Goal: Task Accomplishment & Management: Use online tool/utility

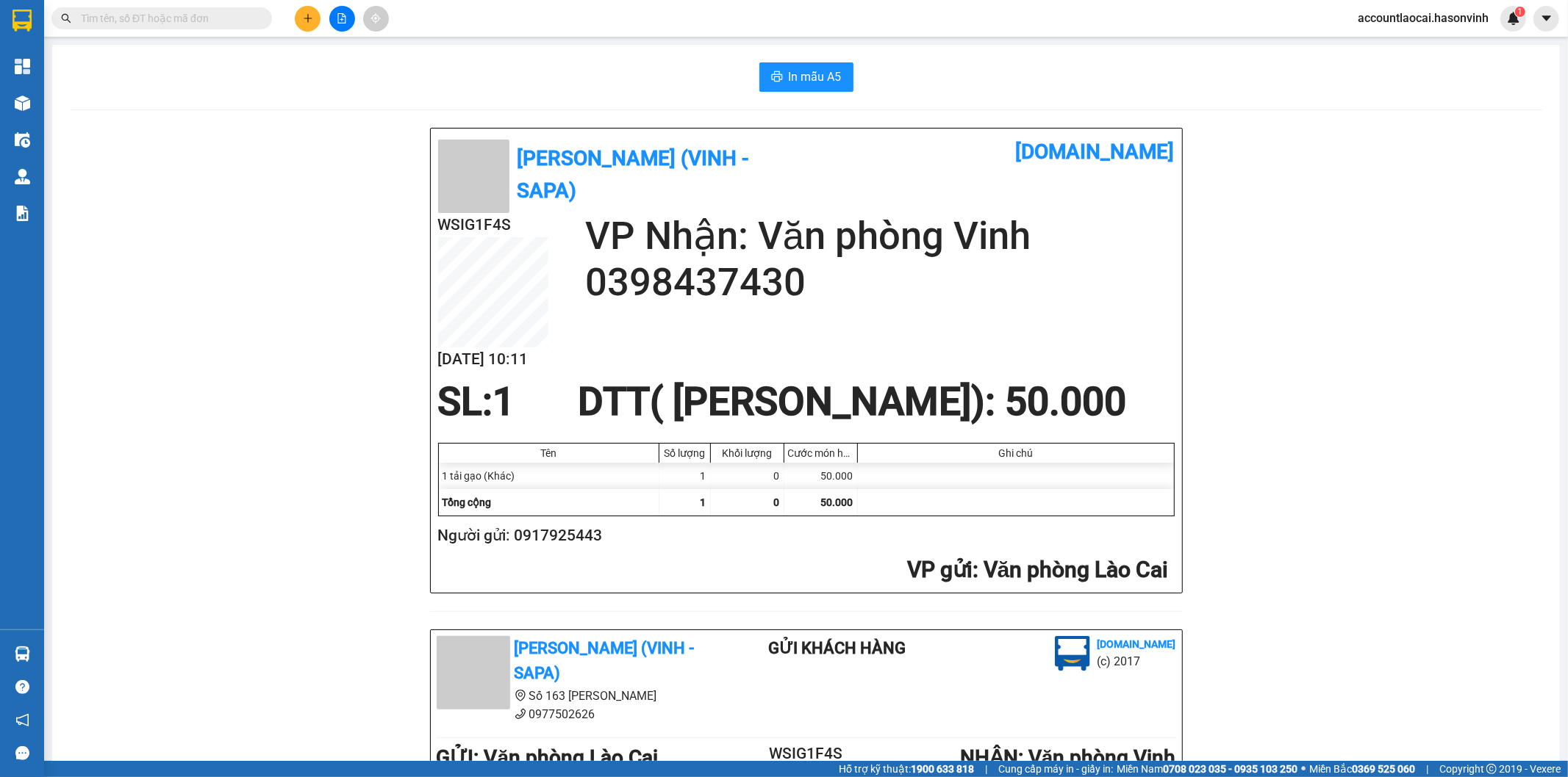
click at [1158, 322] on div "WSIG1F4S [DATE] 10:11 VP Nhận: Văn phòng Vinh 0398437430" at bounding box center [805, 297] width 736 height 167
click at [1160, 325] on div "WSIG1F4S [DATE] 10:11 VP Nhận: Văn phòng Vinh 0398437430" at bounding box center [805, 297] width 736 height 167
click at [1161, 325] on div "WSIG1F4S [DATE] 10:11 VP Nhận: Văn phòng Vinh 0398437430" at bounding box center [805, 297] width 736 height 167
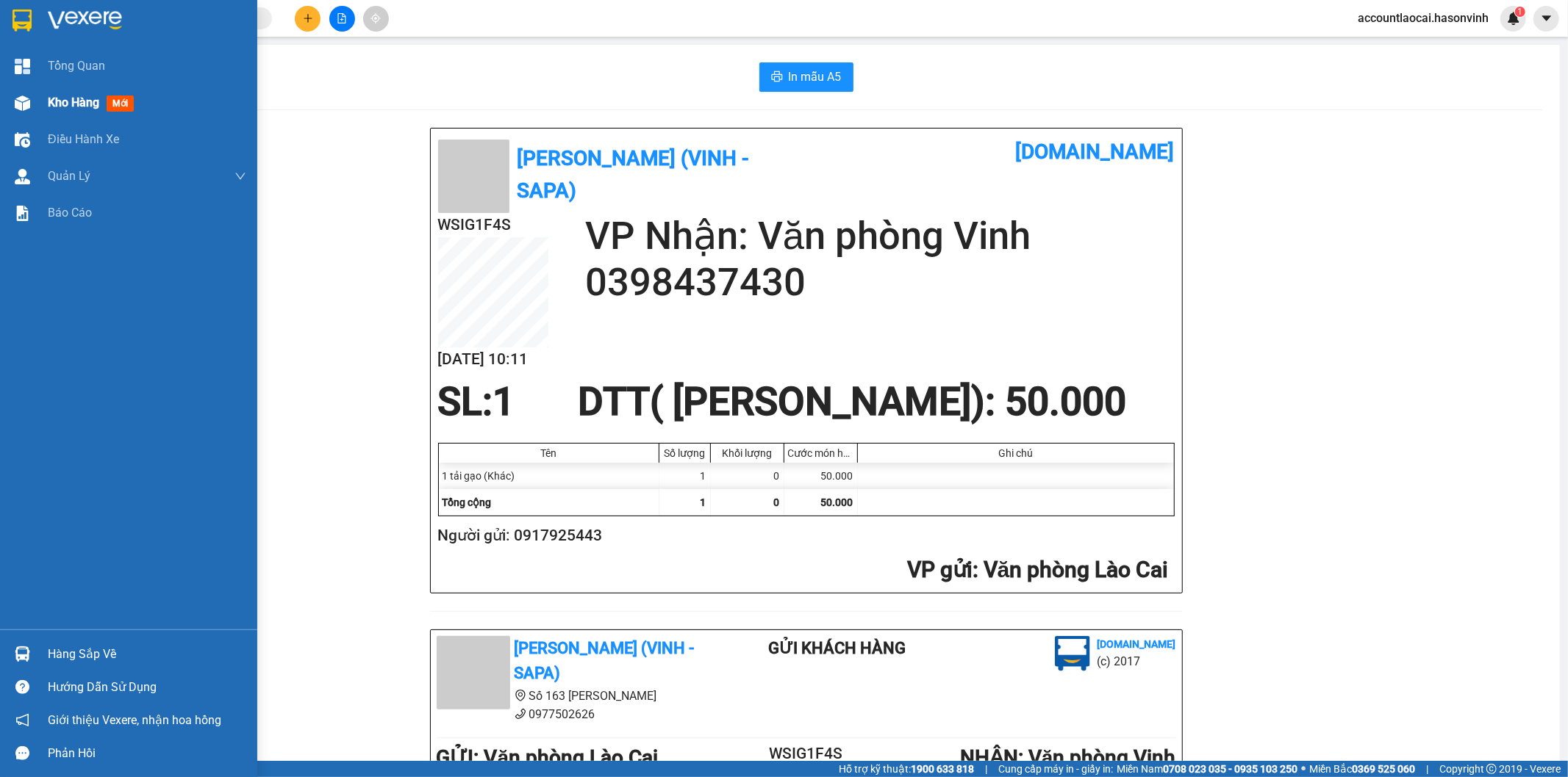
click at [41, 105] on div "Kho hàng mới" at bounding box center [129, 103] width 257 height 37
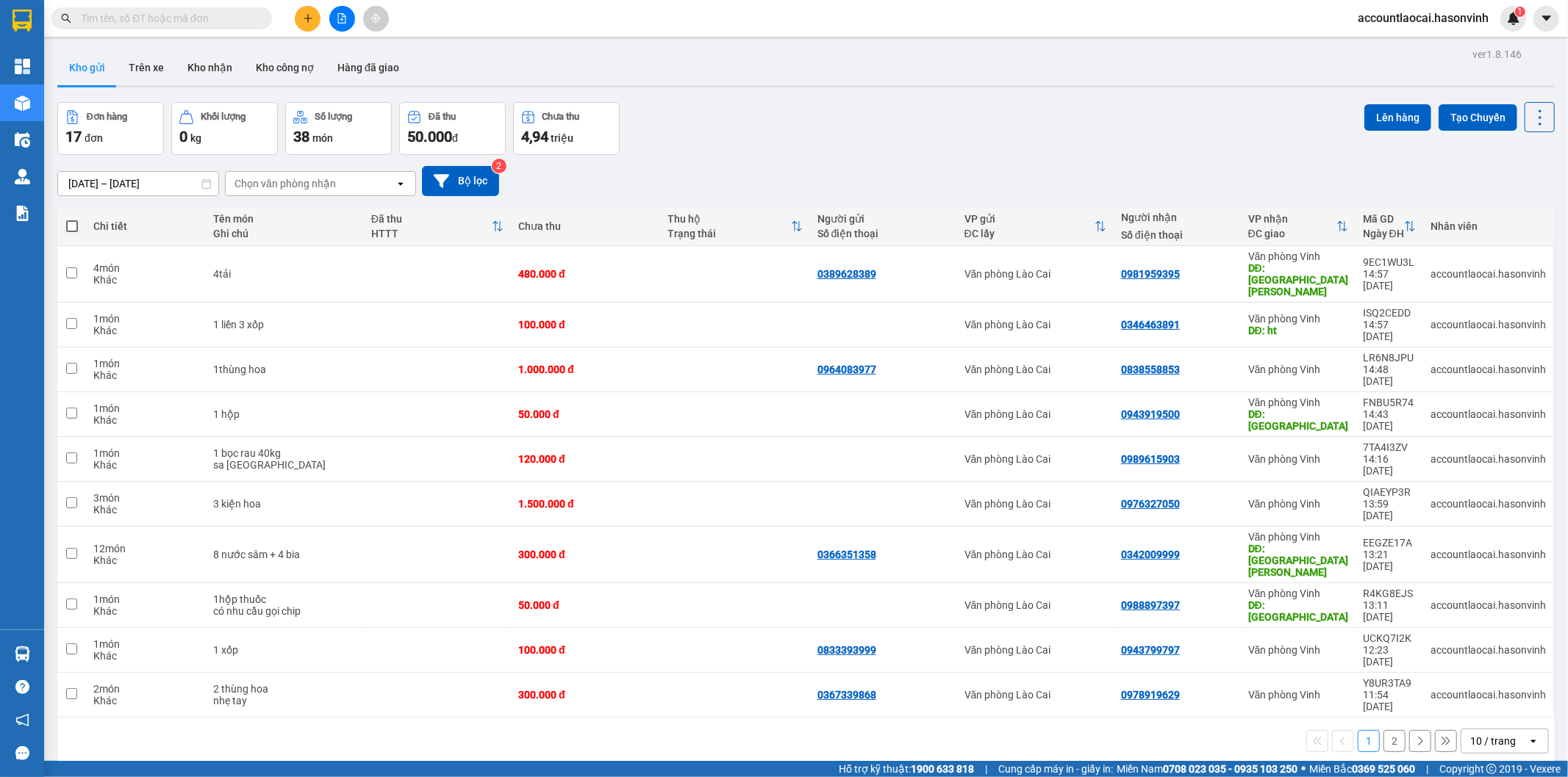
click at [1336, 223] on icon at bounding box center [1341, 226] width 12 height 12
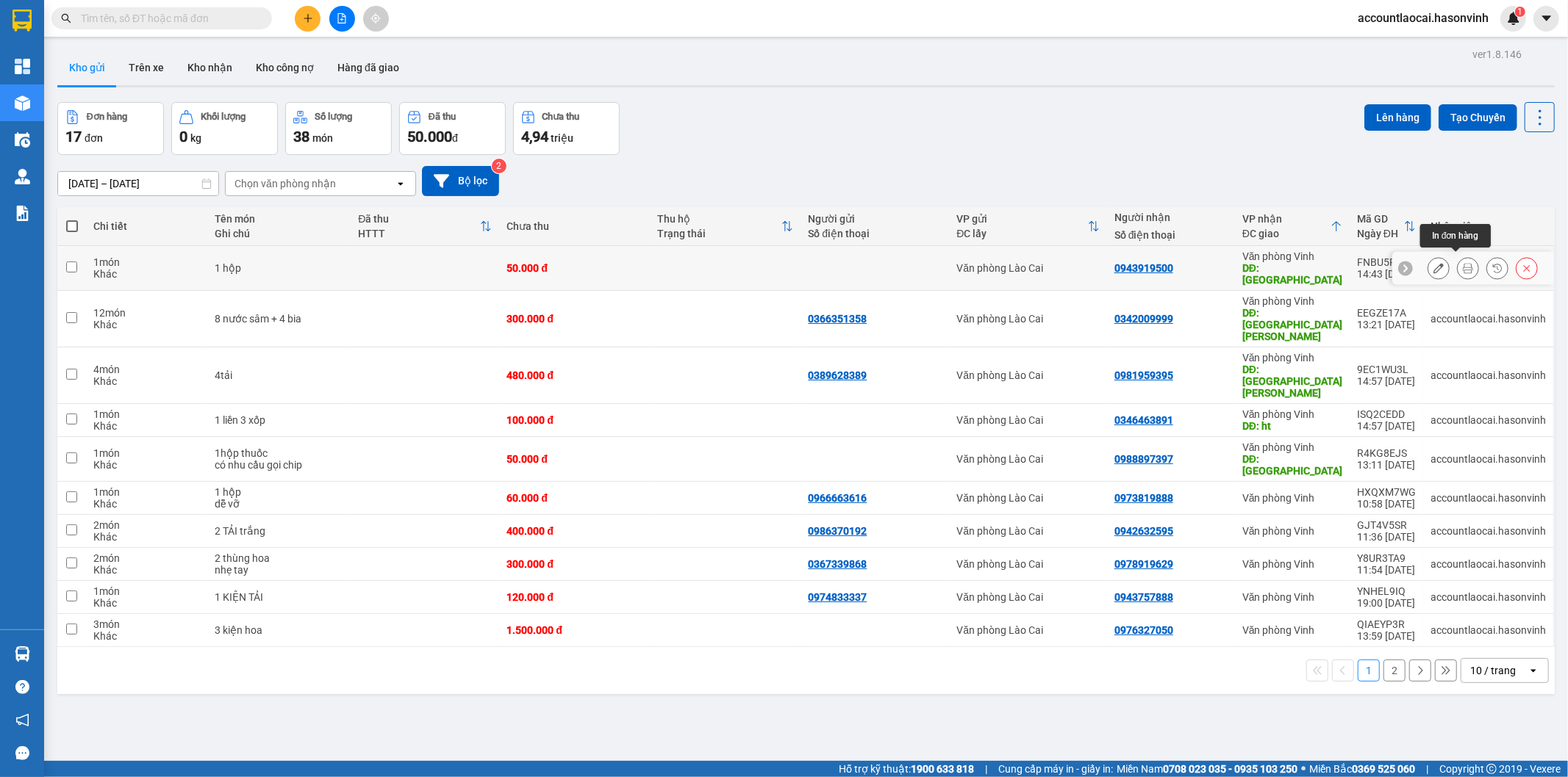
click at [1463, 263] on icon at bounding box center [1468, 268] width 10 height 10
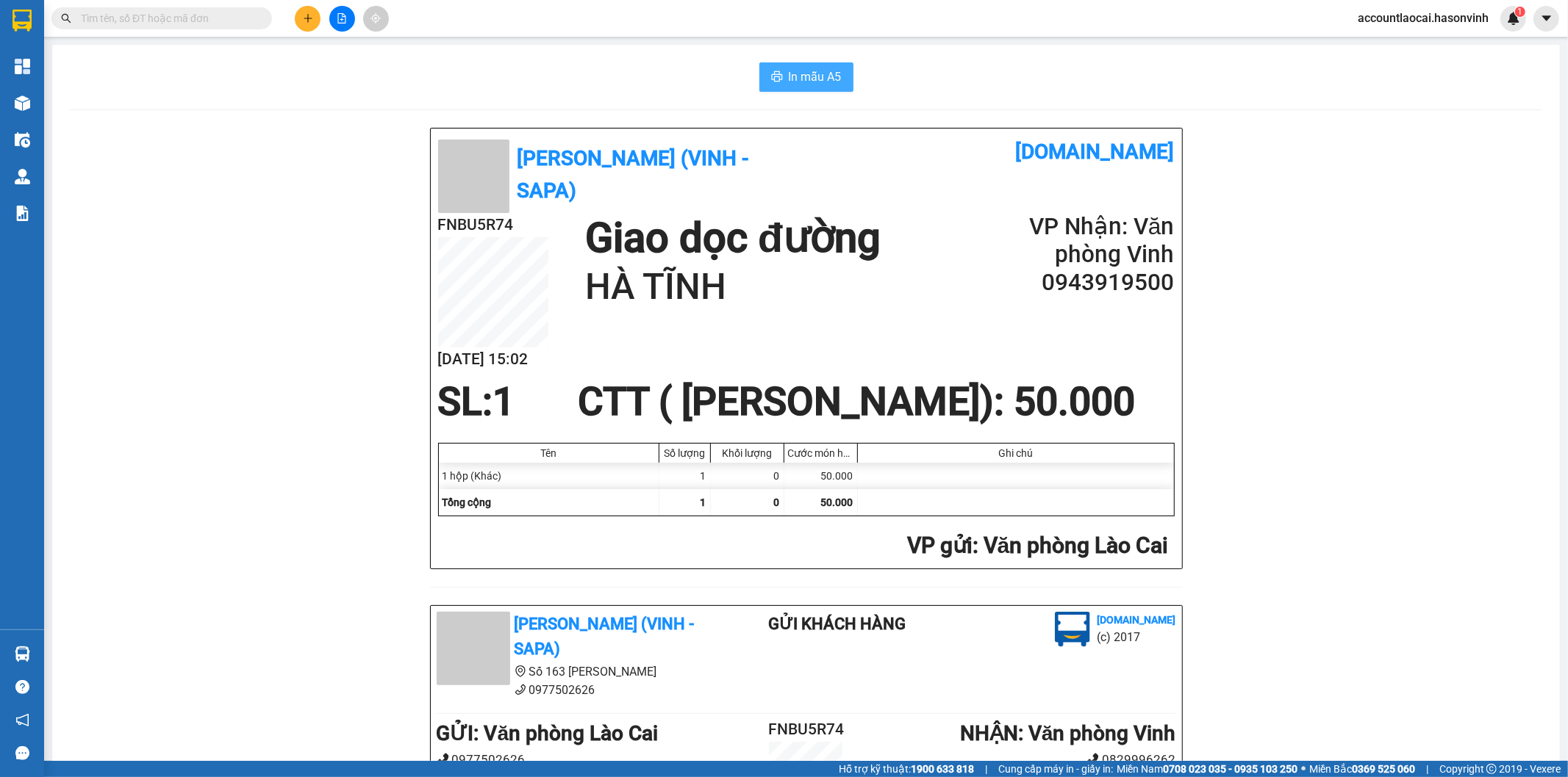
click at [791, 81] on span "In mẫu A5" at bounding box center [815, 77] width 53 height 19
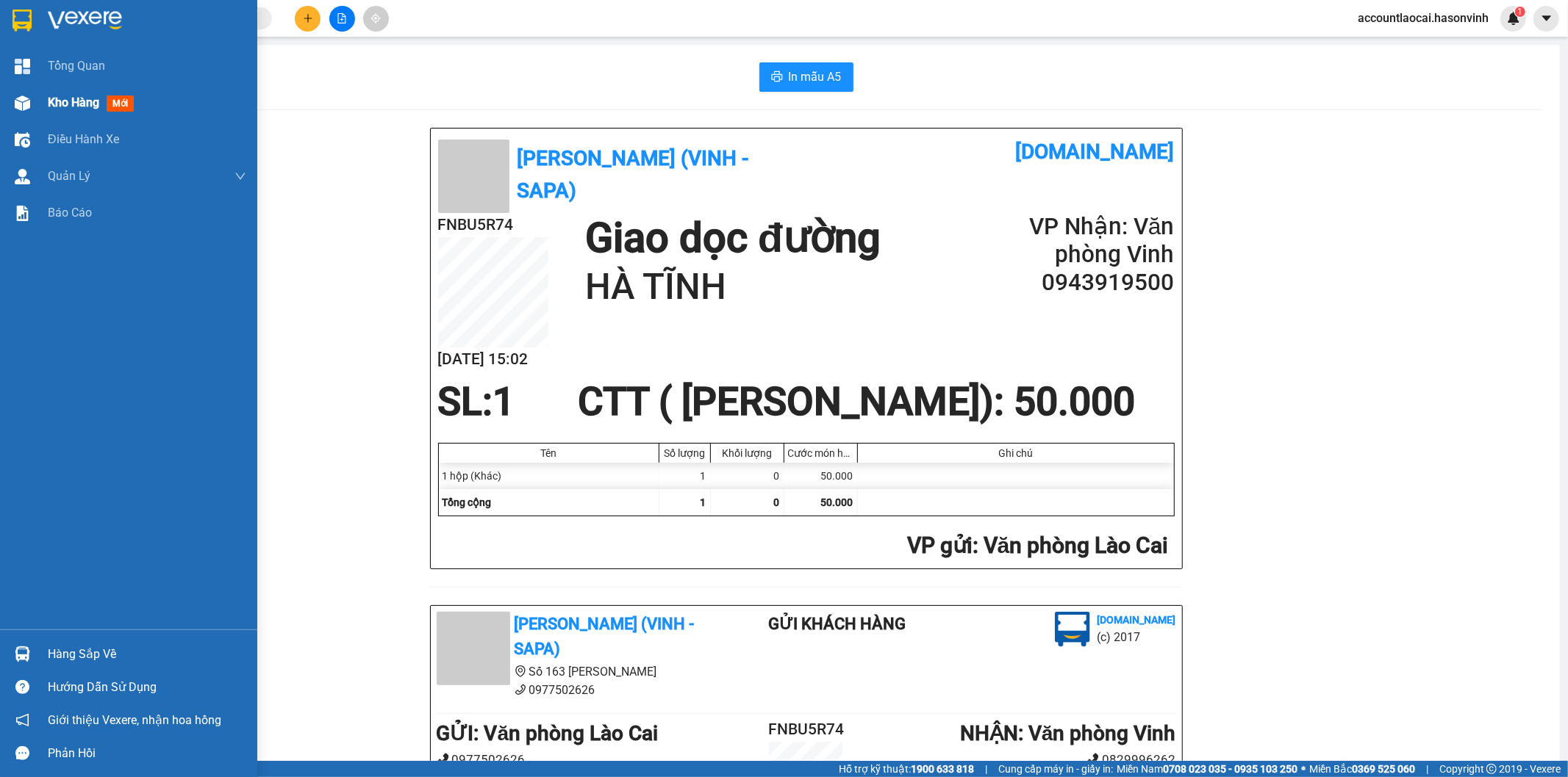
click at [75, 118] on div "Kho hàng mới" at bounding box center [146, 103] width 199 height 37
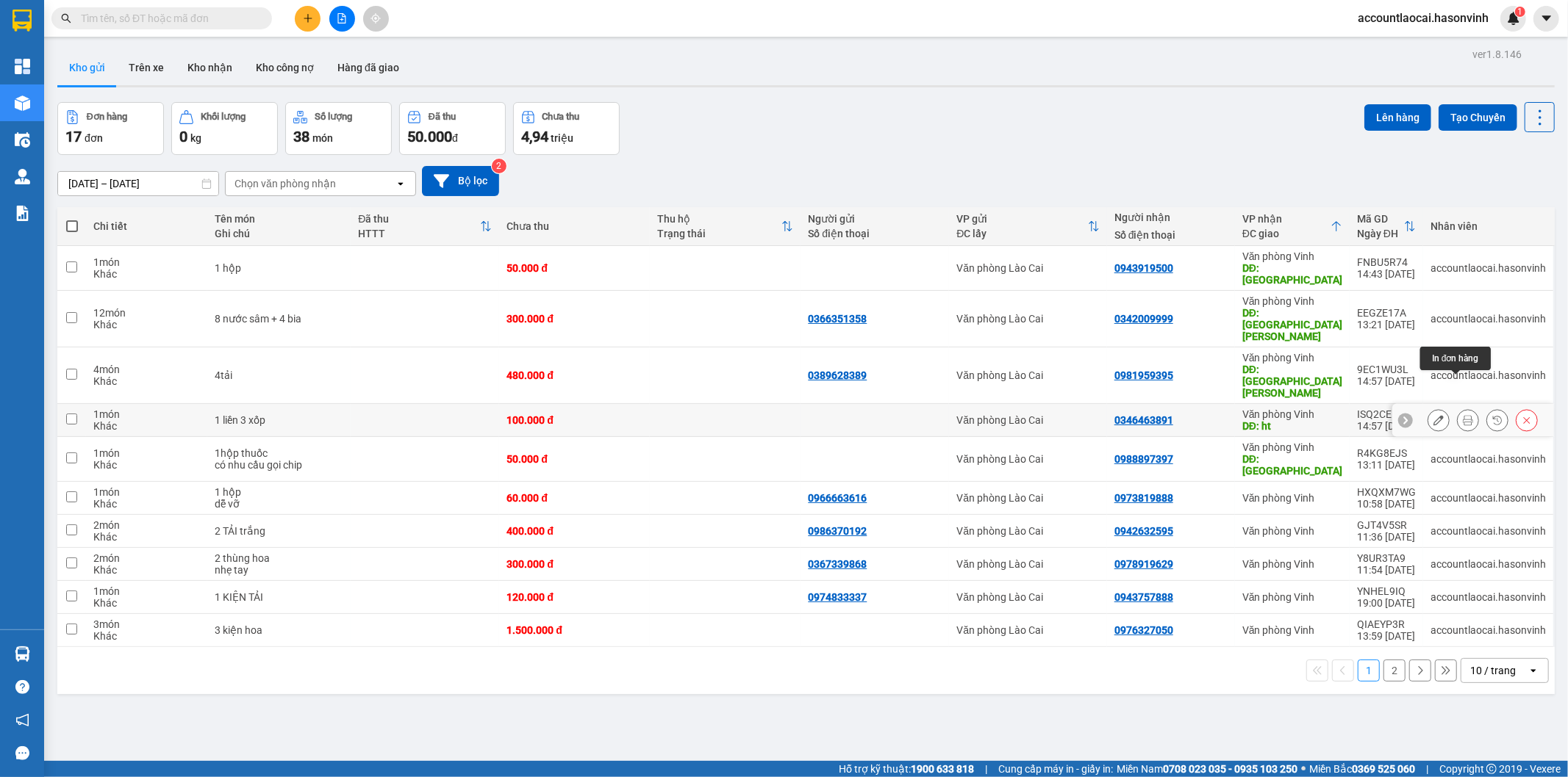
click at [1463, 415] on icon at bounding box center [1468, 420] width 10 height 10
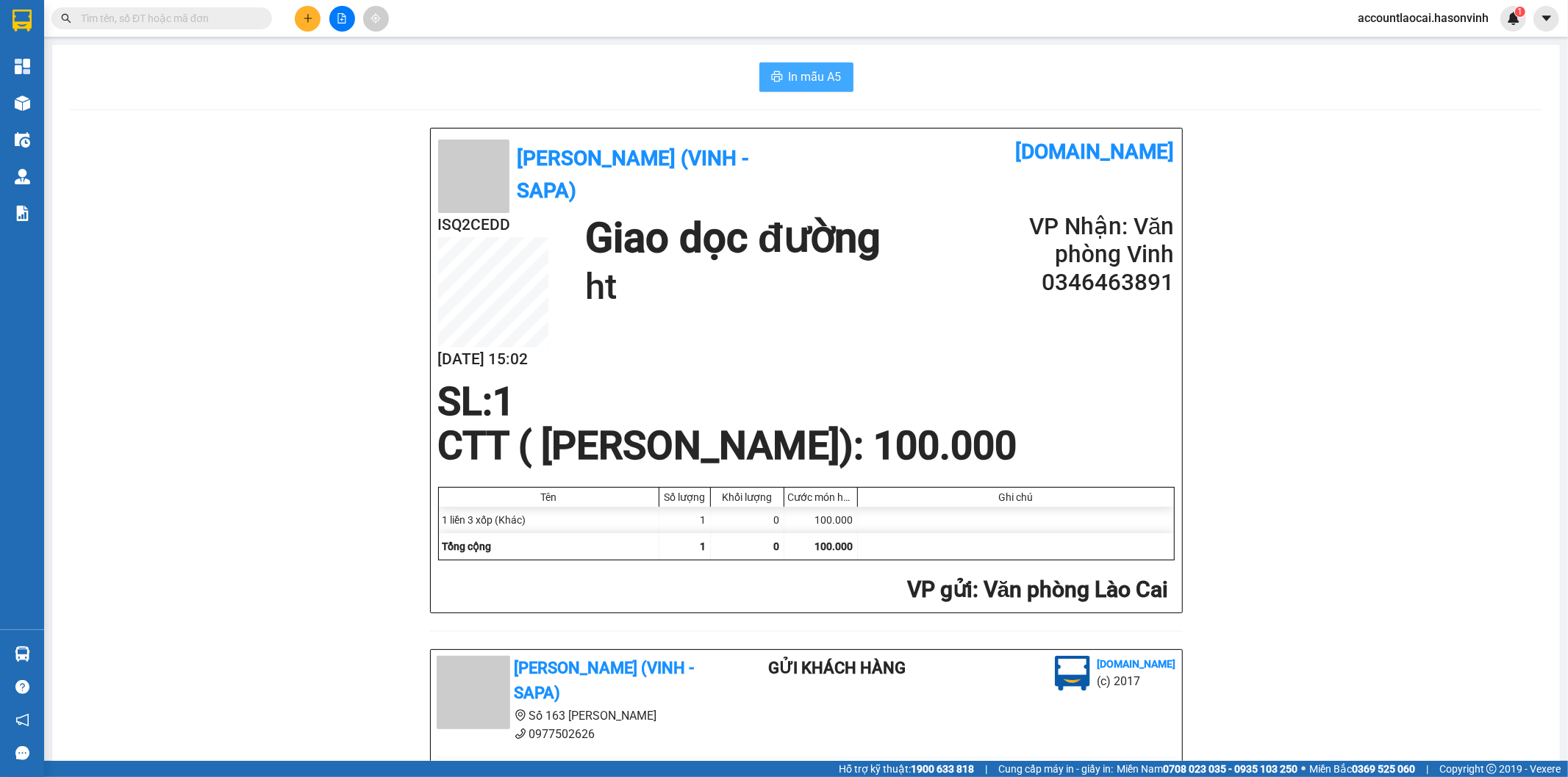
click at [826, 84] on span "In mẫu A5" at bounding box center [815, 77] width 53 height 19
click at [310, 232] on div "Hà Sơn (Vinh - Sapa) [DOMAIN_NAME] ISQ2CEDD [DATE] 15:02 Giao dọc đường ht VP N…" at bounding box center [806, 667] width 1472 height 1080
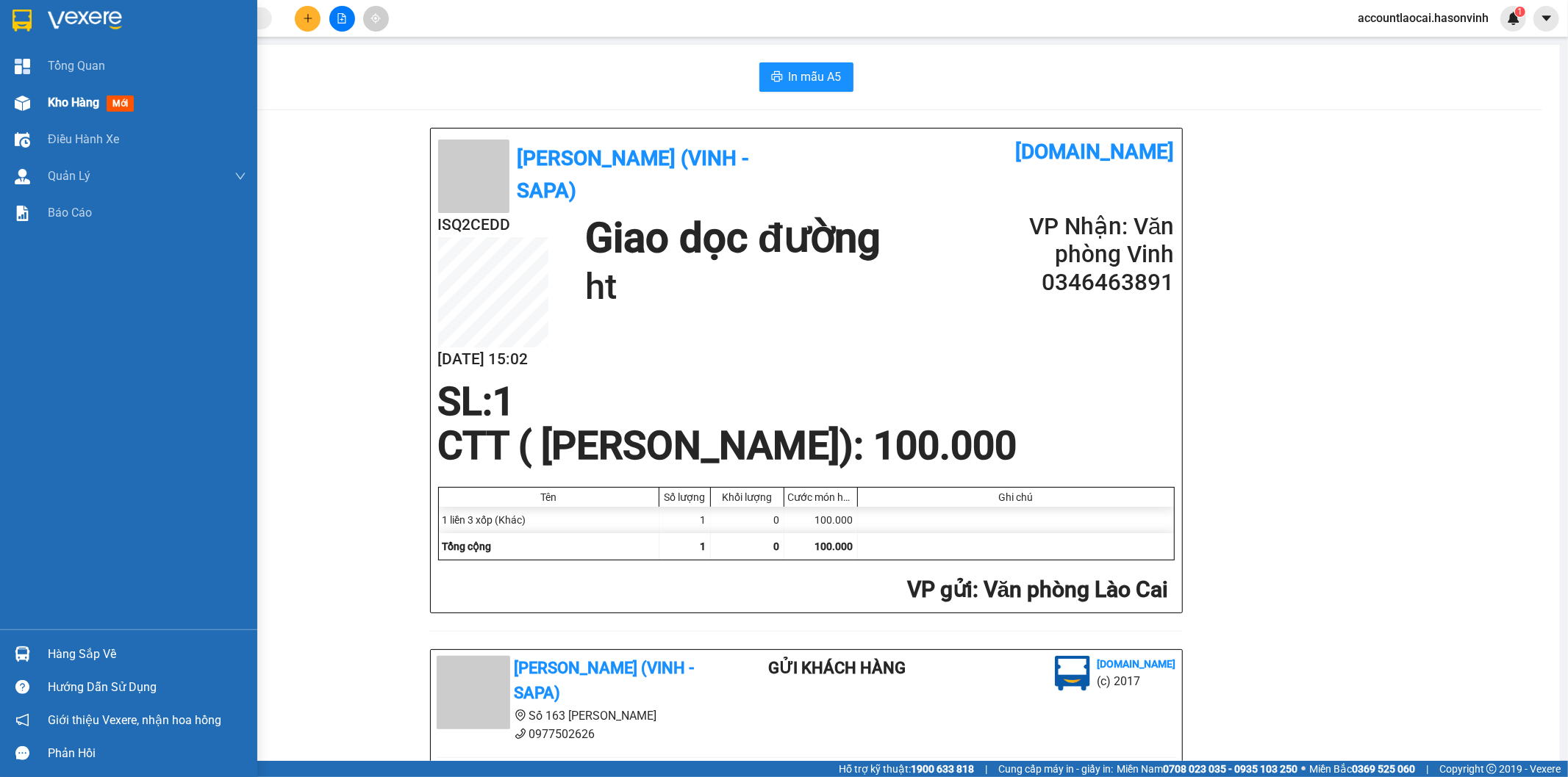
click at [40, 100] on div "Kho hàng mới" at bounding box center [129, 103] width 257 height 37
